Goal: Transaction & Acquisition: Purchase product/service

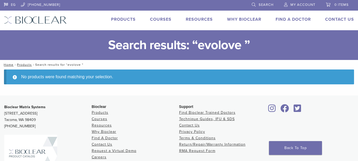
click at [257, 5] on link "Search" at bounding box center [263, 4] width 22 height 8
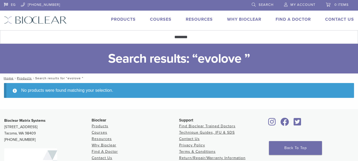
click at [259, 6] on link "Search" at bounding box center [263, 4] width 22 height 8
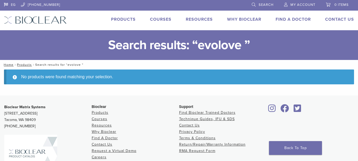
click at [259, 6] on link "Search" at bounding box center [263, 4] width 22 height 8
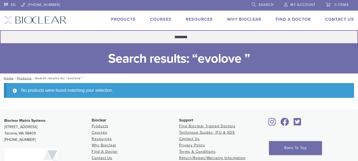
click at [184, 37] on input "*******" at bounding box center [179, 37] width 358 height 14
type input "******"
click at [0, 30] on button "Search" at bounding box center [0, 30] width 0 height 0
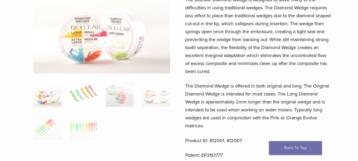
scroll to position [117, 0]
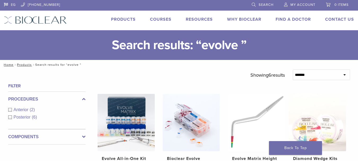
scroll to position [36, 0]
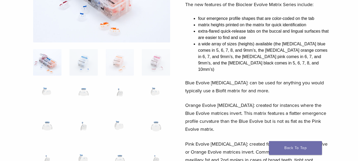
scroll to position [103, 0]
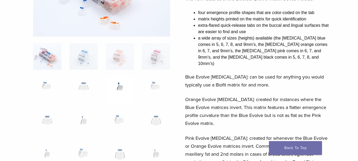
click at [119, 92] on img at bounding box center [120, 90] width 28 height 27
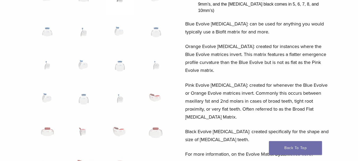
scroll to position [158, 0]
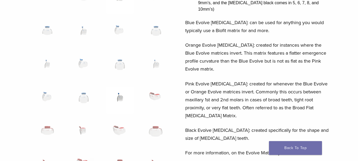
click at [119, 97] on img at bounding box center [120, 100] width 28 height 27
click at [80, 29] on img at bounding box center [84, 33] width 28 height 27
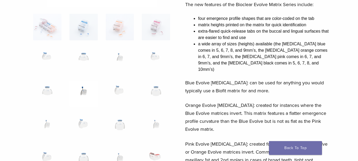
scroll to position [140, 0]
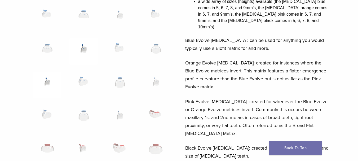
click at [43, 89] on img at bounding box center [47, 85] width 28 height 27
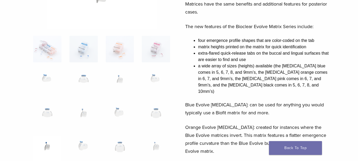
scroll to position [78, 0]
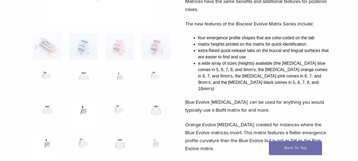
click at [91, 108] on img at bounding box center [84, 113] width 28 height 27
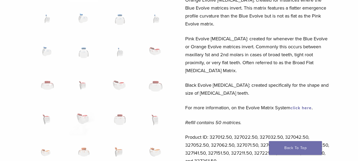
scroll to position [205, 0]
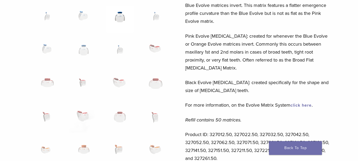
click at [117, 24] on img at bounding box center [120, 19] width 28 height 27
click at [82, 14] on img at bounding box center [84, 19] width 28 height 27
click at [151, 19] on img at bounding box center [156, 19] width 28 height 27
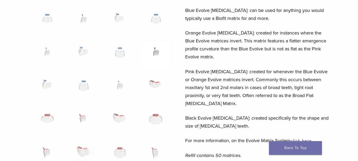
scroll to position [219, 0]
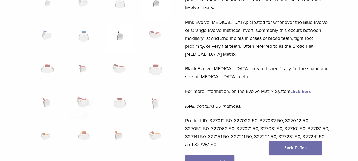
click at [126, 44] on img at bounding box center [120, 38] width 28 height 27
